Goal: Transaction & Acquisition: Purchase product/service

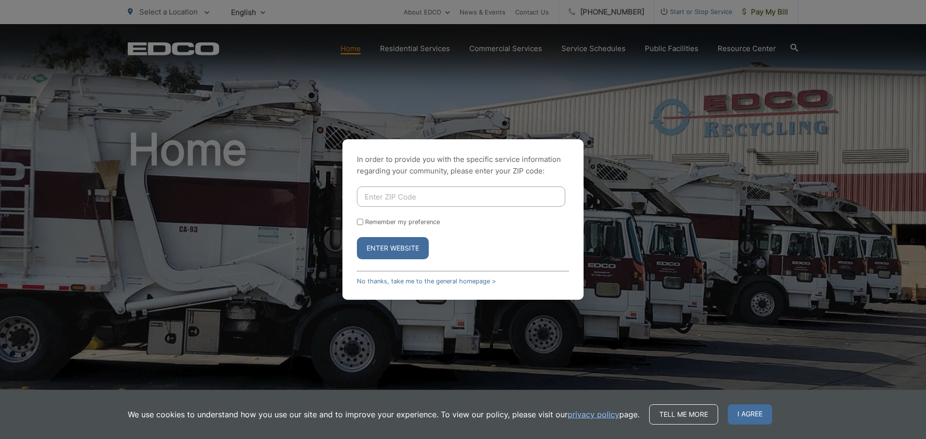
click at [476, 199] on input "Enter ZIP Code" at bounding box center [461, 197] width 208 height 20
type input "92113"
click at [357, 237] on button "Enter Website" at bounding box center [393, 248] width 72 height 22
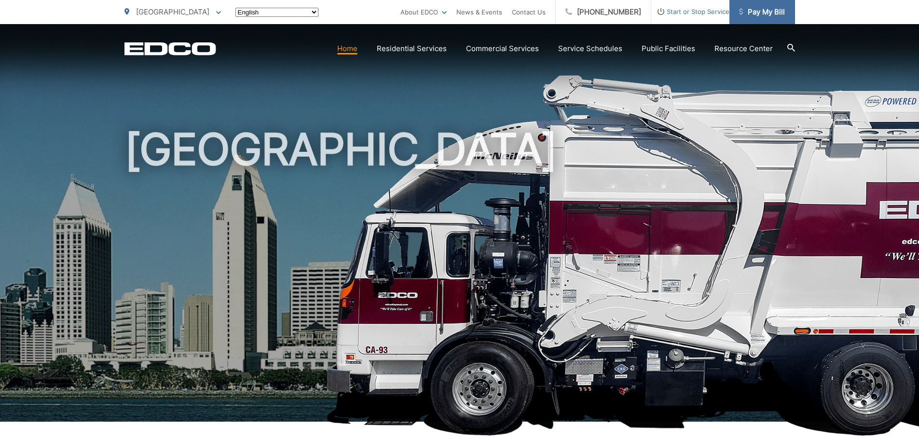
click at [776, 9] on span "Pay My Bill" at bounding box center [762, 12] width 46 height 12
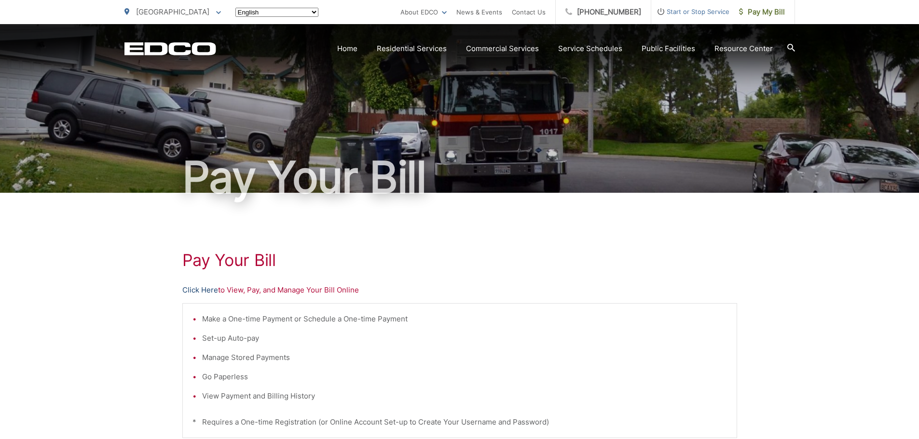
click at [192, 289] on link "Click Here" at bounding box center [200, 291] width 36 height 12
